Goal: Task Accomplishment & Management: Manage account settings

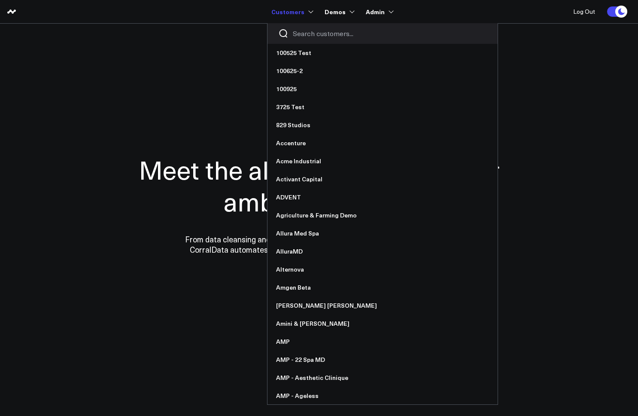
click at [310, 33] on input "Search customers input" at bounding box center [390, 33] width 194 height 9
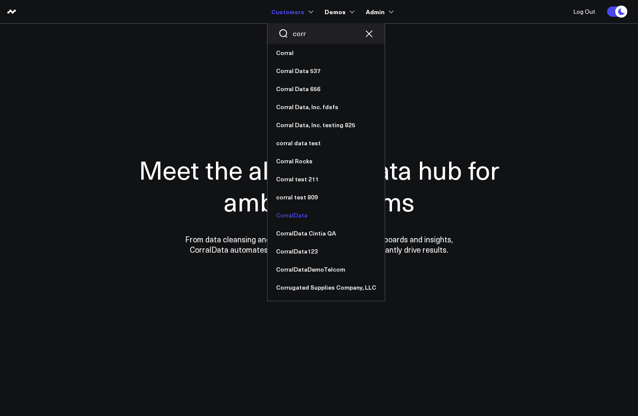
type input "corr"
click at [307, 214] on link "CorralData" at bounding box center [325, 215] width 117 height 18
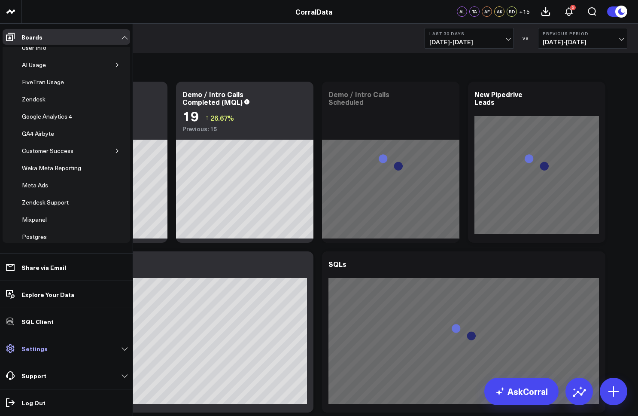
scroll to position [221, 0]
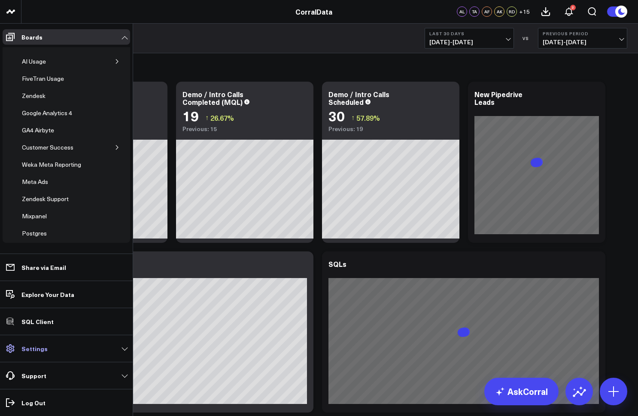
click at [43, 350] on p "Settings" at bounding box center [34, 348] width 26 height 7
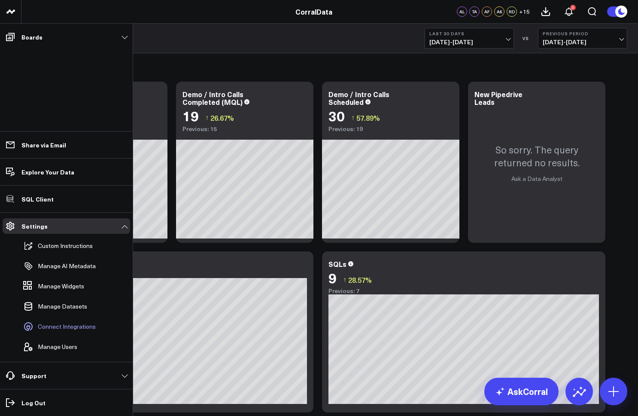
scroll to position [3, 0]
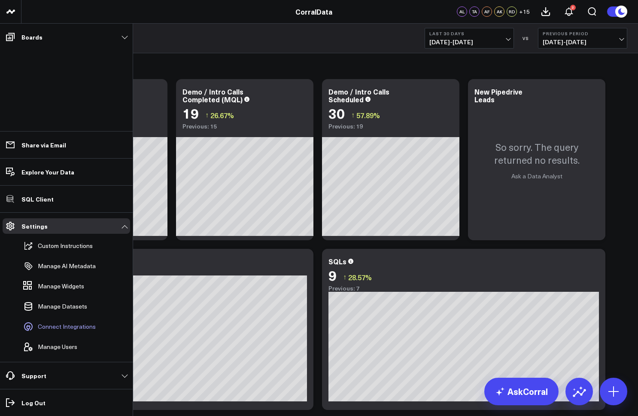
click at [65, 330] on span "Connect Integrations" at bounding box center [67, 326] width 58 height 7
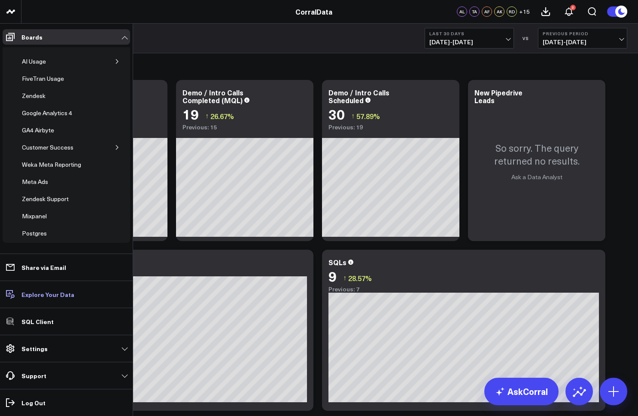
scroll to position [191, 0]
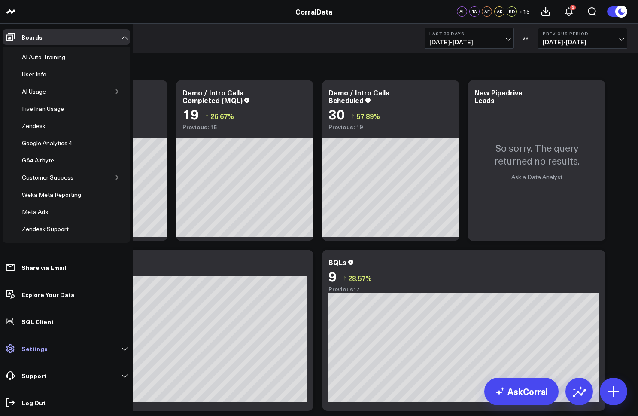
click at [39, 348] on p "Settings" at bounding box center [34, 348] width 26 height 7
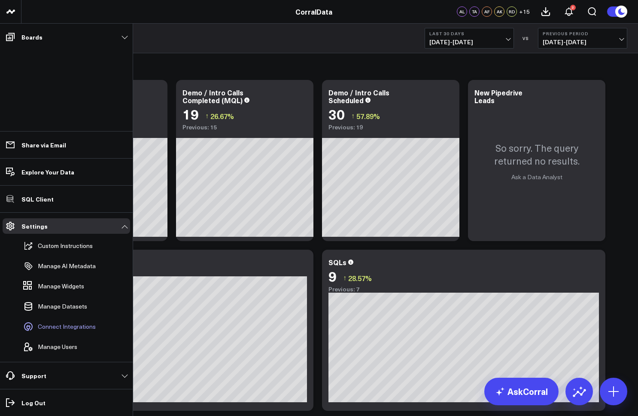
click at [63, 326] on span "Connect Integrations" at bounding box center [67, 326] width 58 height 7
